Goal: Information Seeking & Learning: Learn about a topic

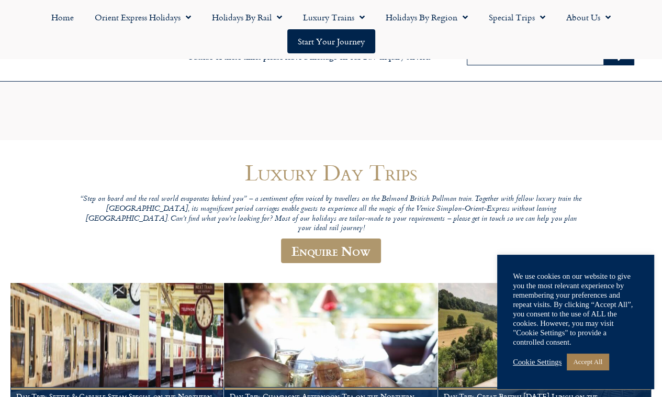
scroll to position [105, 0]
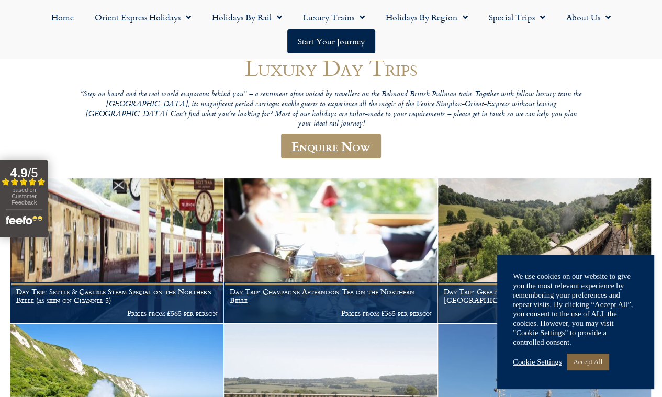
click at [578, 357] on link "Accept All" at bounding box center [588, 362] width 42 height 16
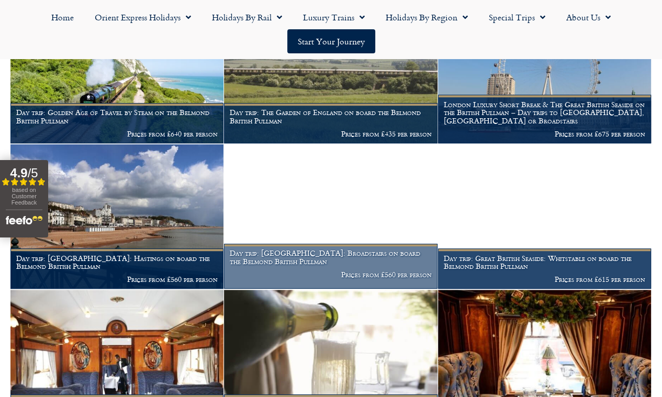
scroll to position [419, 0]
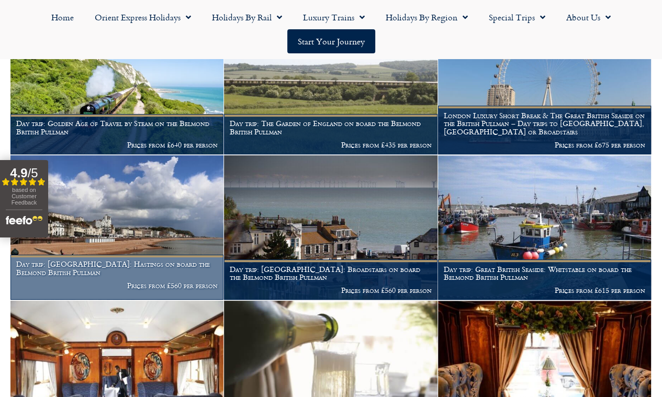
click at [134, 259] on img at bounding box center [116, 227] width 213 height 144
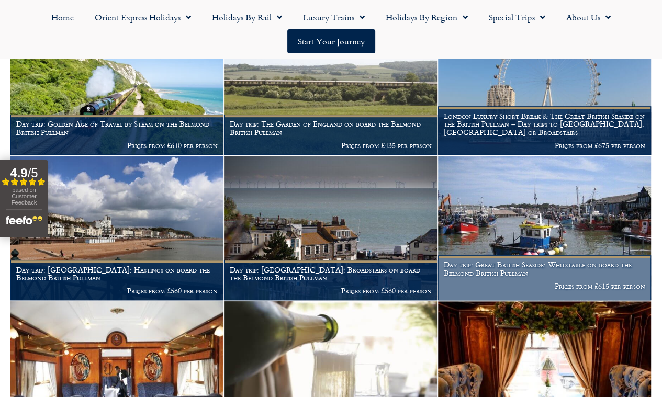
click at [499, 252] on img at bounding box center [544, 228] width 213 height 144
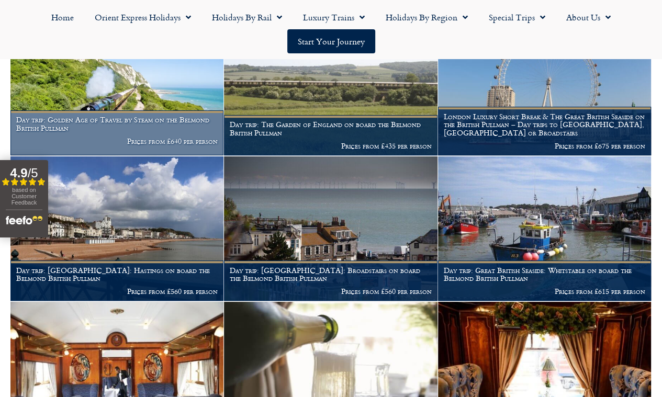
click at [117, 105] on img at bounding box center [116, 83] width 213 height 144
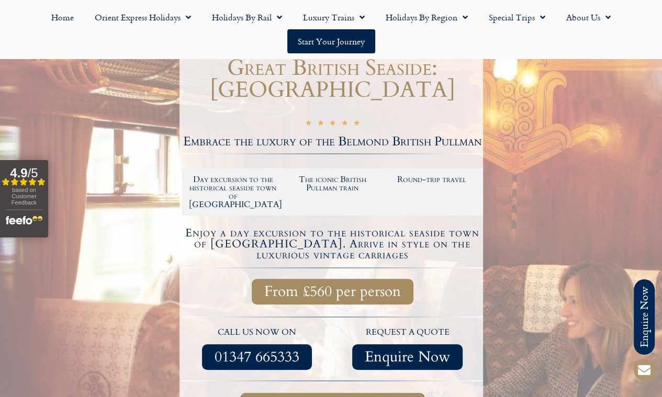
scroll to position [105, 0]
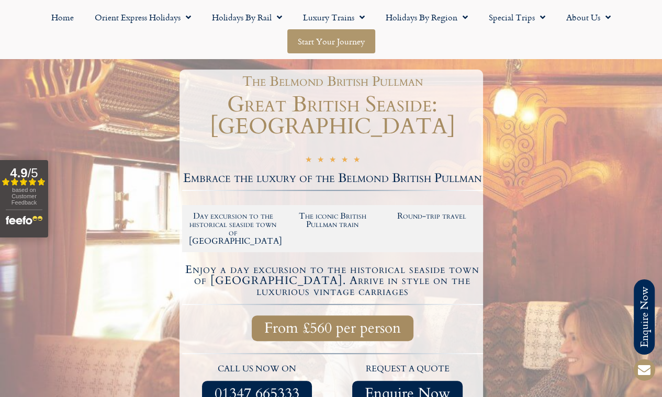
click at [306, 38] on link "Start your Journey" at bounding box center [331, 41] width 88 height 24
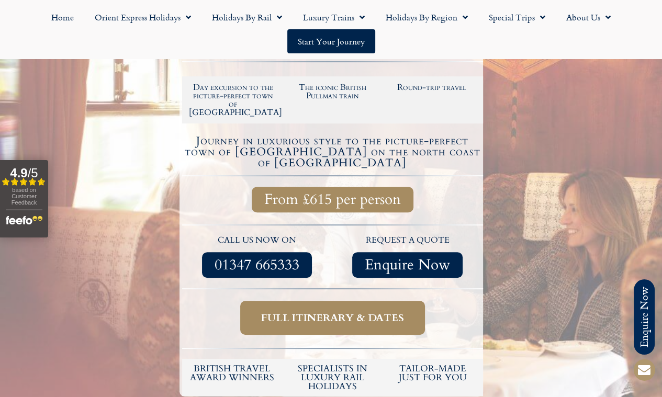
scroll to position [262, 0]
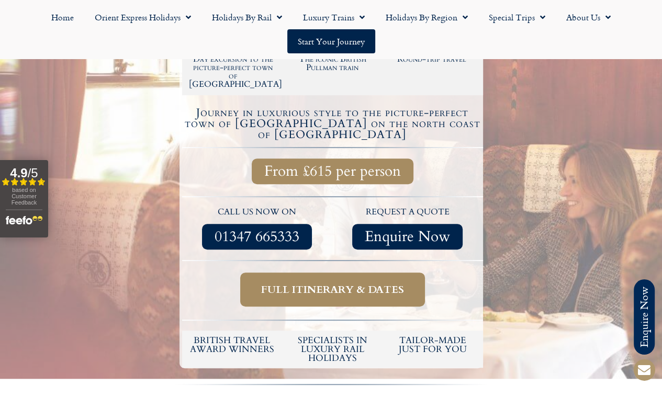
click at [311, 287] on span "Full itinerary & dates" at bounding box center [332, 289] width 143 height 13
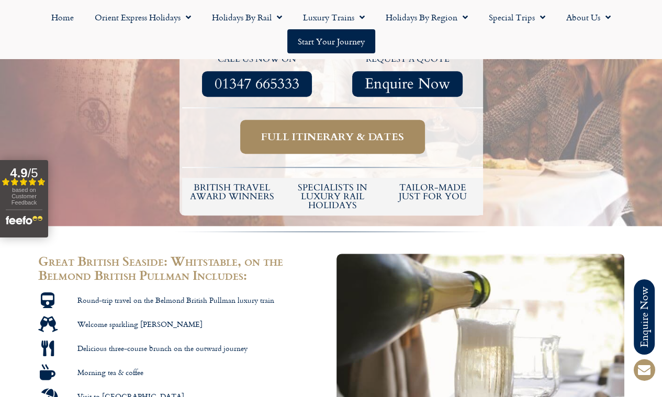
scroll to position [419, 0]
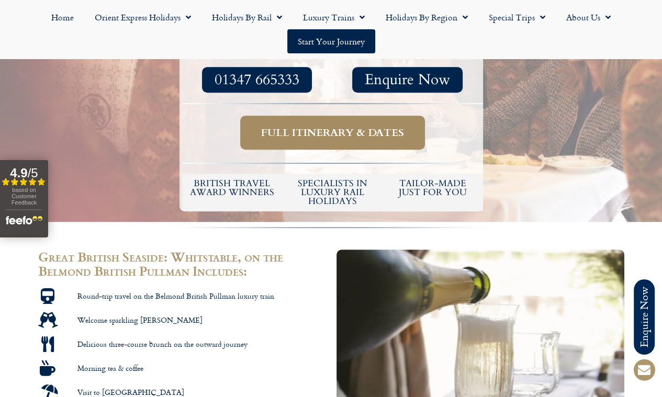
click at [320, 128] on span "Full itinerary & dates" at bounding box center [332, 132] width 143 height 13
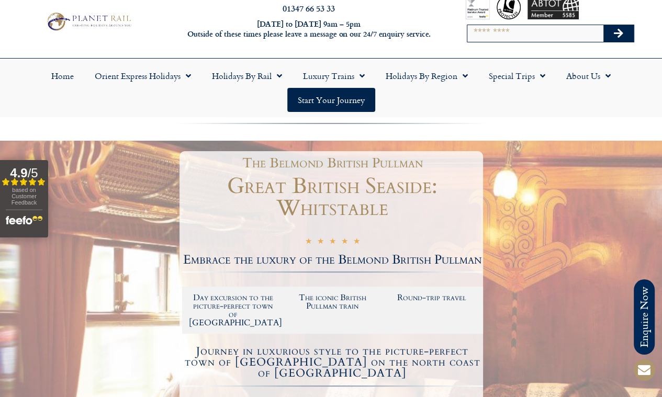
scroll to position [0, 0]
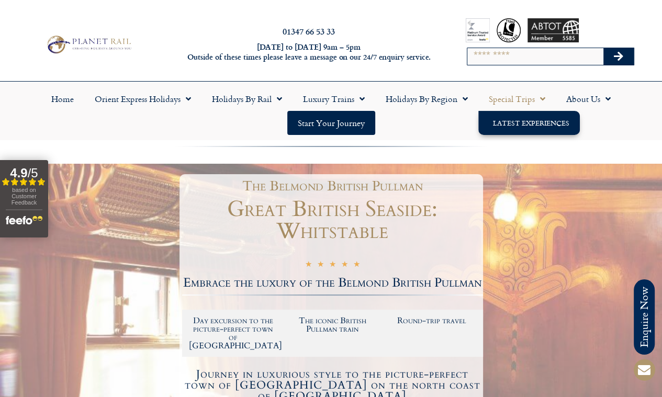
click at [531, 121] on link "Latest Experiences" at bounding box center [528, 123] width 101 height 24
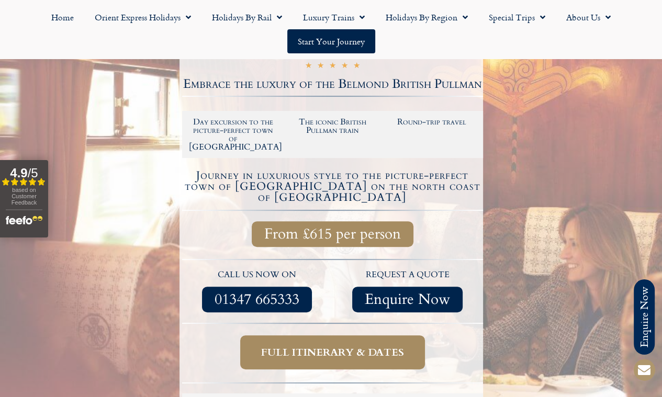
scroll to position [262, 0]
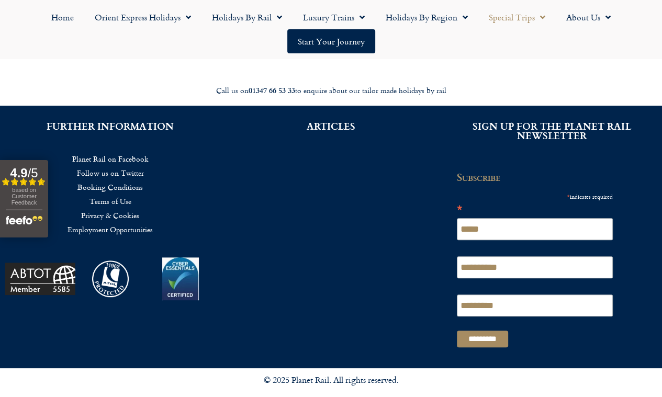
scroll to position [365, 0]
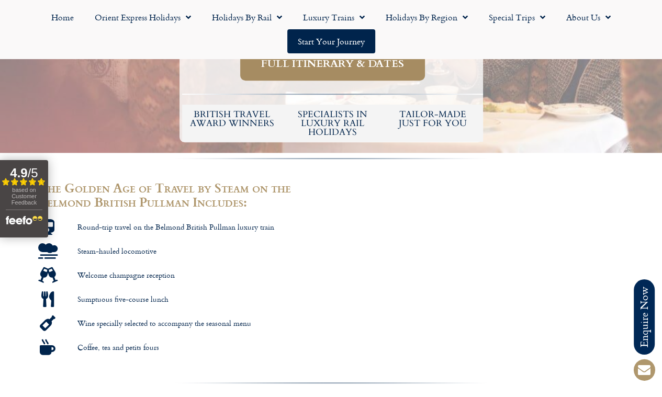
scroll to position [105, 0]
